Goal: Information Seeking & Learning: Learn about a topic

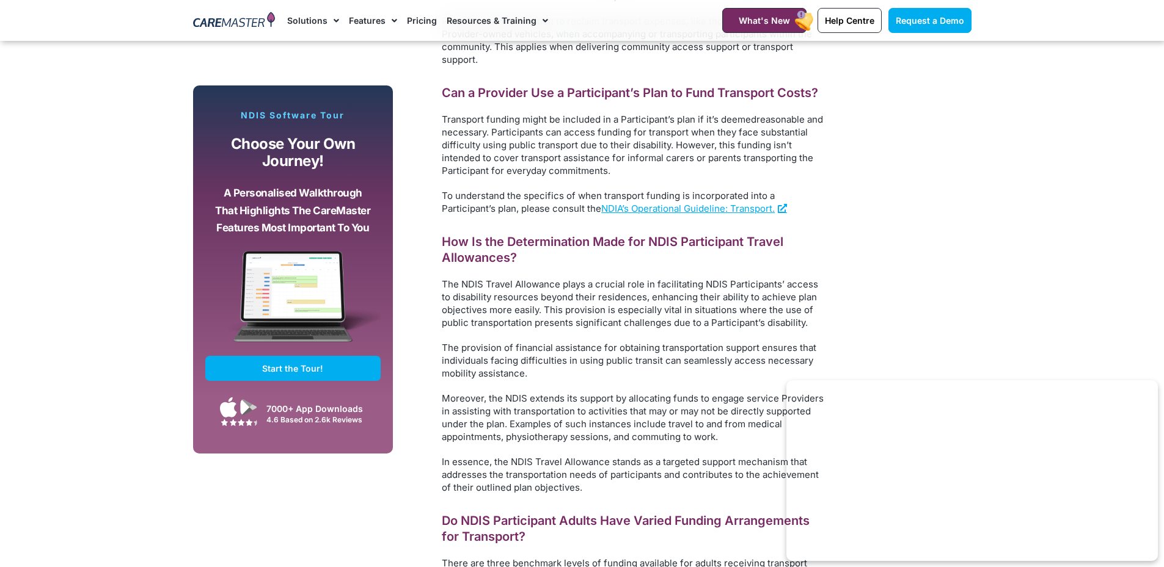
scroll to position [2199, 0]
click at [667, 202] on span "NDIA’s Operational Guideline: Transport." at bounding box center [687, 208] width 173 height 12
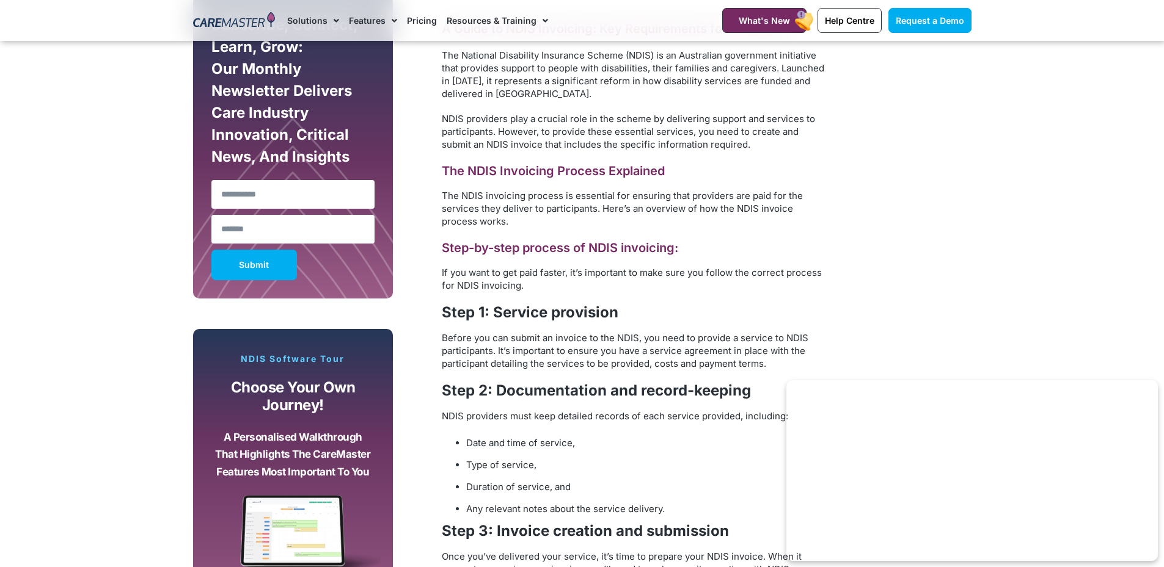
click at [815, 268] on span "If you want to get paid faster, it’s important to make sure you follow the corr…" at bounding box center [632, 279] width 380 height 24
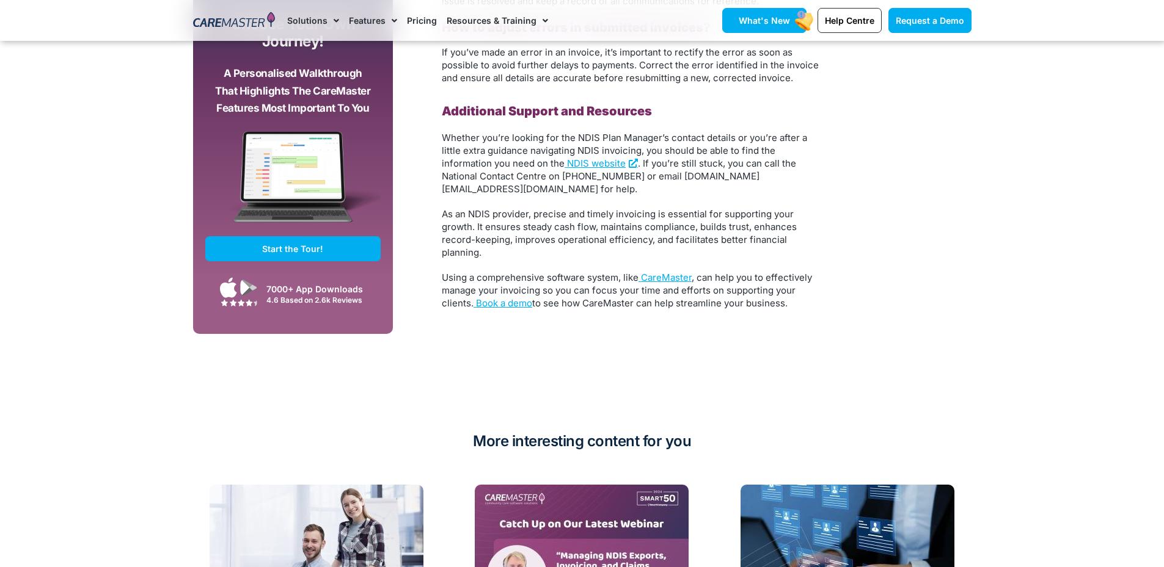
scroll to position [3787, 0]
